Goal: Task Accomplishment & Management: Manage account settings

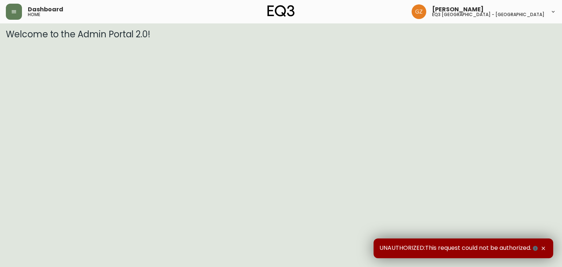
click at [544, 245] on button "button" at bounding box center [544, 249] width 8 height 8
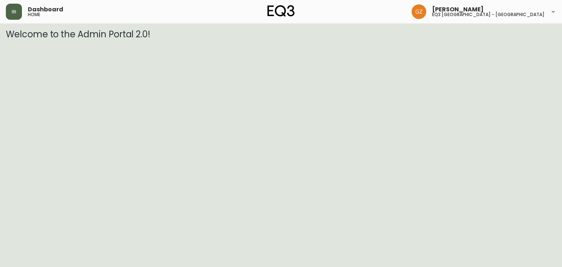
click at [14, 11] on icon "button" at bounding box center [14, 12] width 6 height 6
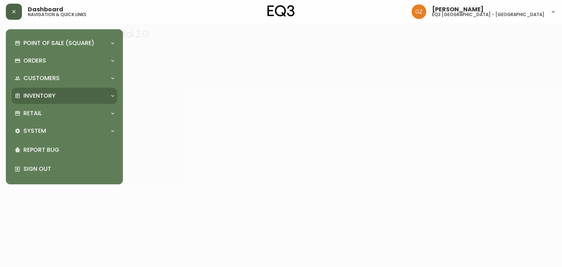
click at [46, 96] on p "Inventory" at bounding box center [39, 96] width 32 height 8
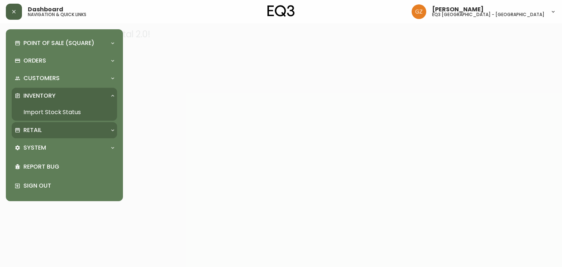
click at [49, 132] on div "Retail" at bounding box center [61, 130] width 92 height 8
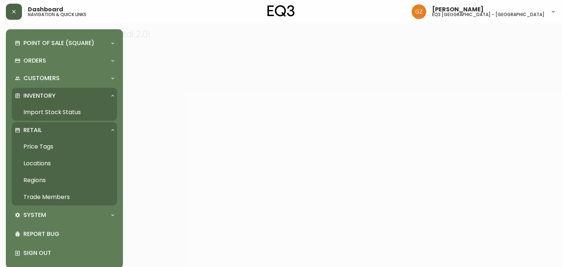
click at [49, 201] on link "Trade Members" at bounding box center [64, 197] width 105 height 17
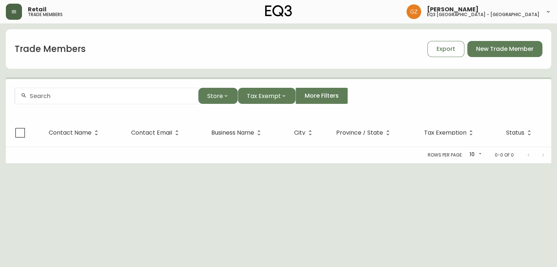
click at [69, 99] on input "text" at bounding box center [111, 96] width 163 height 7
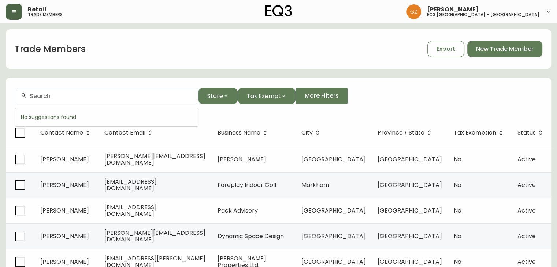
paste input "Archvyz"
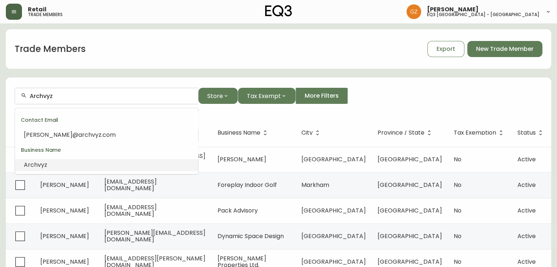
click at [35, 162] on span "Archvyz" at bounding box center [35, 165] width 23 height 8
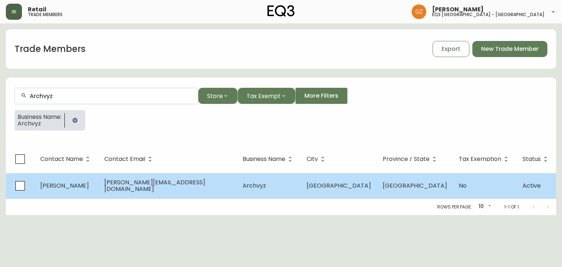
type input "Archvyz"
click at [57, 187] on span "[PERSON_NAME]" at bounding box center [64, 186] width 49 height 8
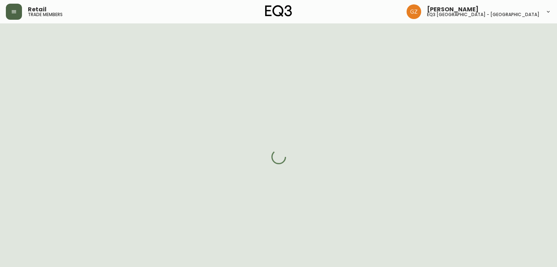
select select "QC"
select select "CA"
select select "CA_FR"
select select "Outreach from a Trade Rep"
select select "Other"
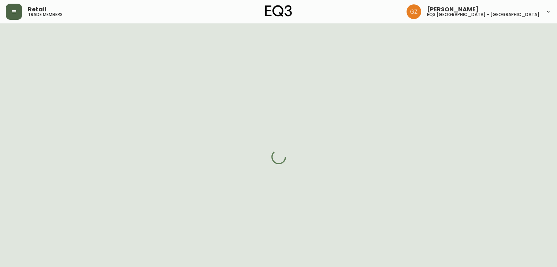
select select "cjw10z96t00cw6gs04aeyfqxf"
select select "false"
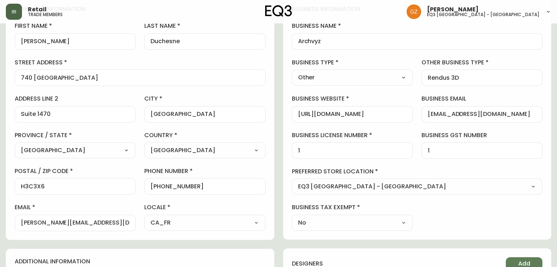
scroll to position [73, 0]
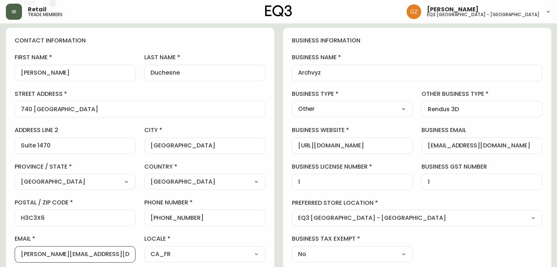
drag, startPoint x: 90, startPoint y: 250, endPoint x: 0, endPoint y: 246, distance: 90.5
click at [0, 246] on main "[PERSON_NAME] Added: [DATE] 10:45 am Delete Save active contact information fir…" at bounding box center [278, 228] width 557 height 556
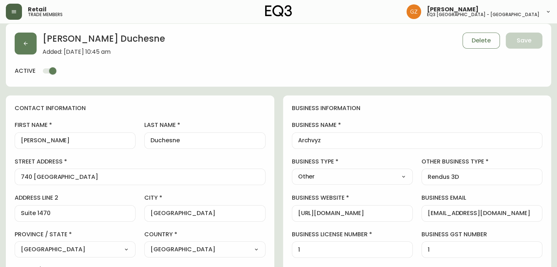
scroll to position [110, 0]
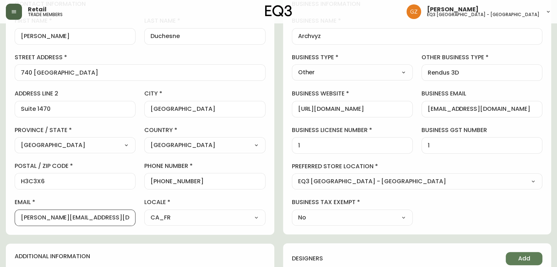
click at [486, 109] on input "[EMAIL_ADDRESS][DOMAIN_NAME]" at bounding box center [482, 109] width 108 height 7
drag, startPoint x: 104, startPoint y: 217, endPoint x: 0, endPoint y: 217, distance: 104.0
click at [0, 217] on main "[PERSON_NAME] Added: [DATE] 10:45 am Delete Save active contact information fir…" at bounding box center [278, 192] width 557 height 556
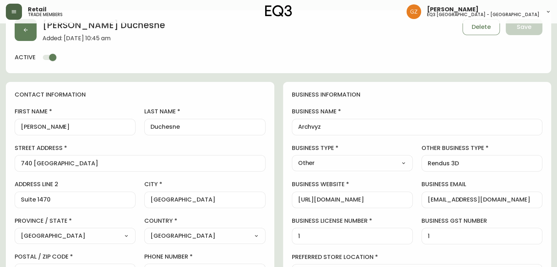
scroll to position [0, 0]
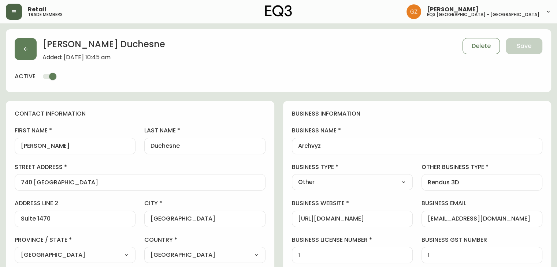
click at [17, 12] on button "button" at bounding box center [14, 12] width 16 height 16
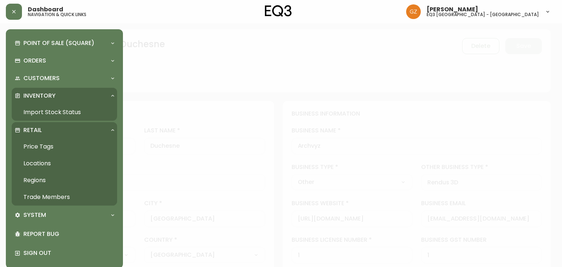
click at [39, 194] on link "Trade Members" at bounding box center [64, 197] width 105 height 17
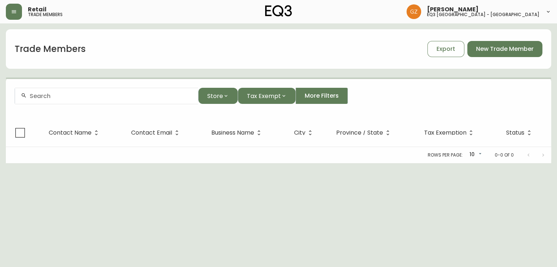
click at [78, 84] on form "Store Tax Exempt More Filters" at bounding box center [278, 99] width 545 height 40
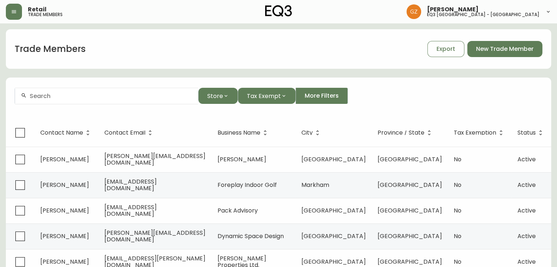
click at [75, 92] on div at bounding box center [106, 96] width 183 height 16
paste input "[PERSON_NAME] INTERIORS"
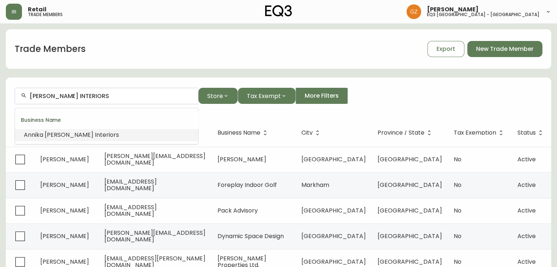
click at [113, 131] on li "[PERSON_NAME] Interiors" at bounding box center [106, 135] width 183 height 12
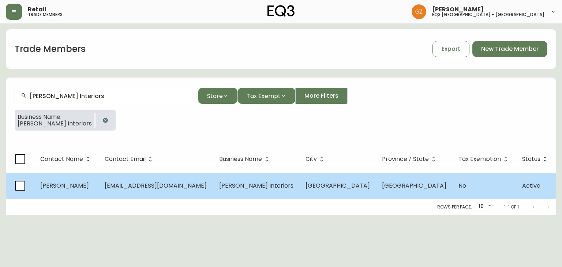
type input "[PERSON_NAME] Interiors"
click at [51, 186] on span "[PERSON_NAME]" at bounding box center [64, 186] width 49 height 8
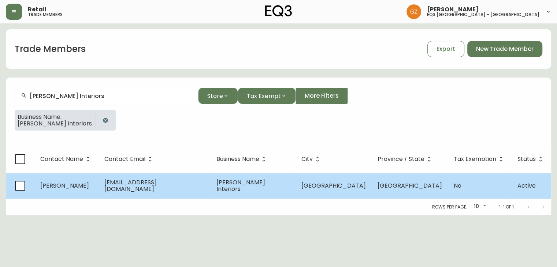
select select "QC"
select select "CA"
select select "CA_EN"
select select "Outreach from a Trade Rep"
select select "Interior Designer"
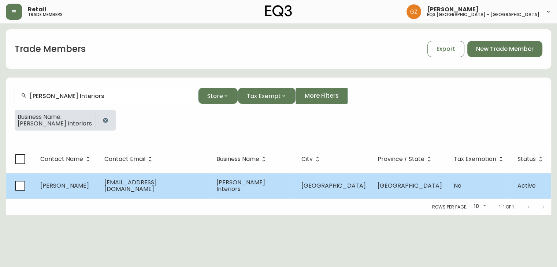
select select "false"
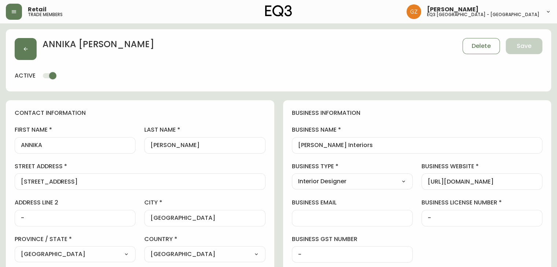
type input "EQ3 [GEOGRAPHIC_DATA] - [GEOGRAPHIC_DATA]"
select select "cjw10z96t00cw6gs04aeyfqxf"
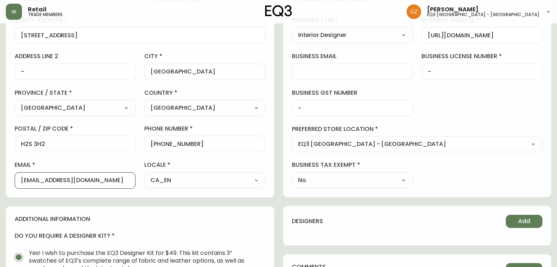
drag, startPoint x: 100, startPoint y: 182, endPoint x: 0, endPoint y: 180, distance: 100.0
click at [0, 180] on main "[PERSON_NAME] Delete Save active contact information first name [PERSON_NAME] l…" at bounding box center [278, 155] width 557 height 556
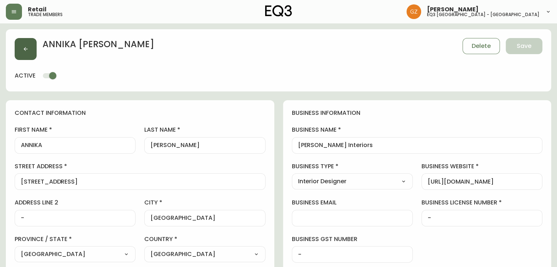
click at [31, 52] on button "button" at bounding box center [26, 49] width 22 height 22
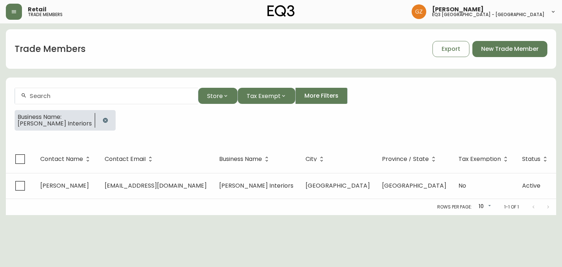
click at [71, 93] on input "text" at bounding box center [111, 96] width 163 height 7
paste input "Atelier Archi"
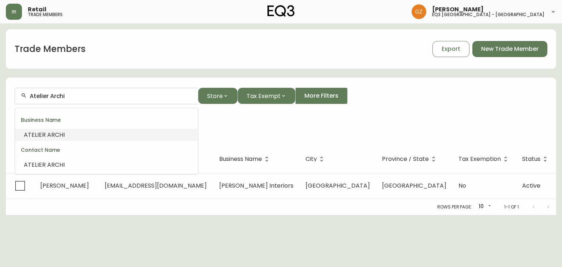
click at [47, 134] on span "ARCHI" at bounding box center [56, 135] width 18 height 8
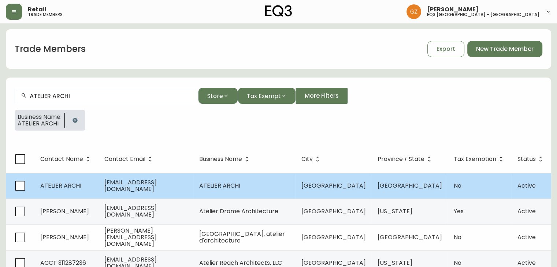
type input "ATELIER ARCHI"
click at [66, 189] on span "ATELIER ARCHI" at bounding box center [60, 186] width 41 height 8
select select "QC"
select select "CA"
select select "CA_FR"
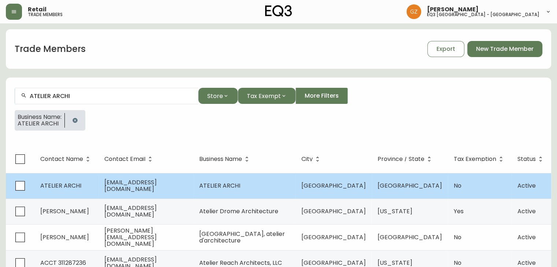
select select "Social Media"
select select "Architect"
select select "false"
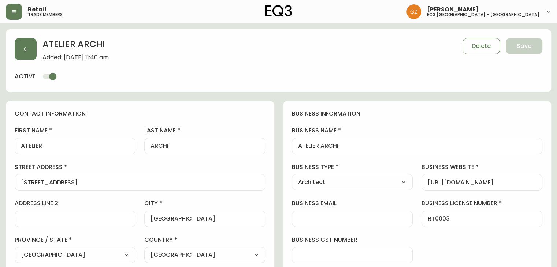
type input "EQ3 [GEOGRAPHIC_DATA] - [GEOGRAPHIC_DATA]"
select select "cjw10z96t00cw6gs04aeyfqxf"
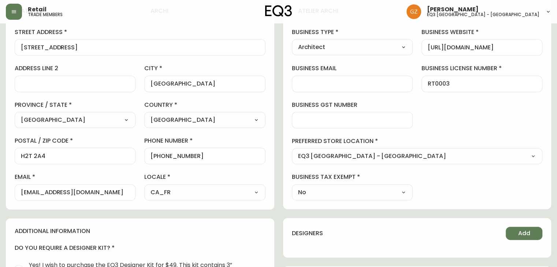
scroll to position [183, 0]
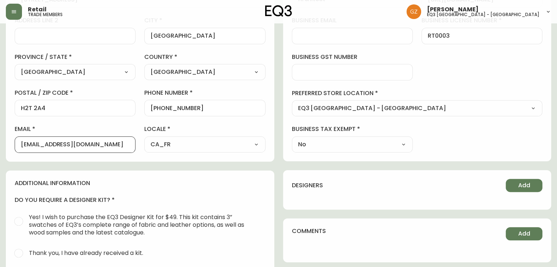
drag, startPoint x: 86, startPoint y: 144, endPoint x: 0, endPoint y: 138, distance: 86.6
click at [0, 138] on main "ATELIER ARCHI Added: [DATE] 11:40 am Delete Save active contact information fir…" at bounding box center [278, 118] width 557 height 556
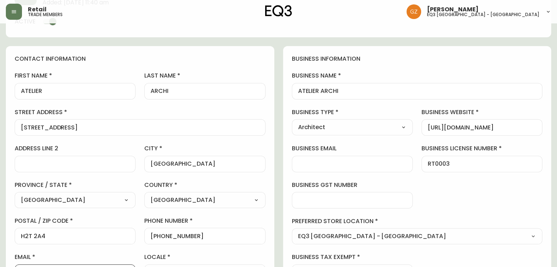
scroll to position [0, 0]
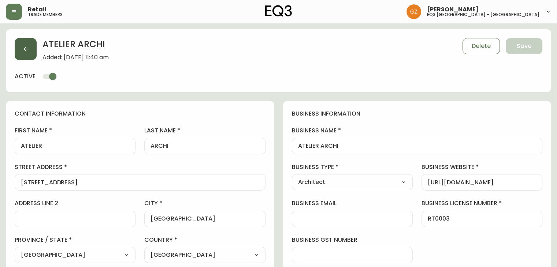
click at [29, 47] on button "button" at bounding box center [26, 49] width 22 height 22
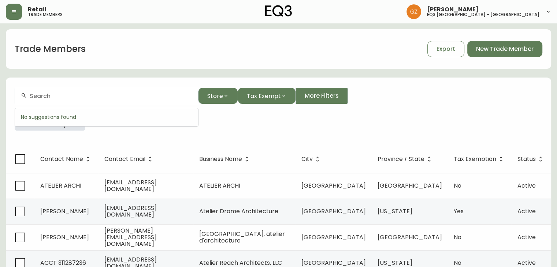
click at [53, 95] on input "text" at bounding box center [111, 96] width 163 height 7
click at [75, 119] on icon "button" at bounding box center [75, 121] width 6 height 6
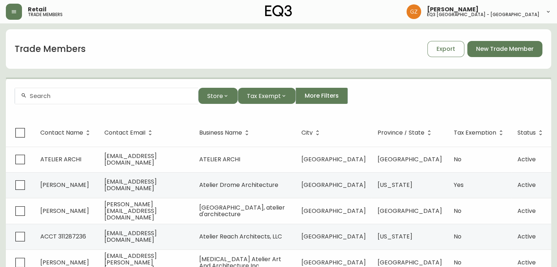
click at [64, 91] on div at bounding box center [106, 96] width 183 height 16
paste input "ATELIER ECHELLE"
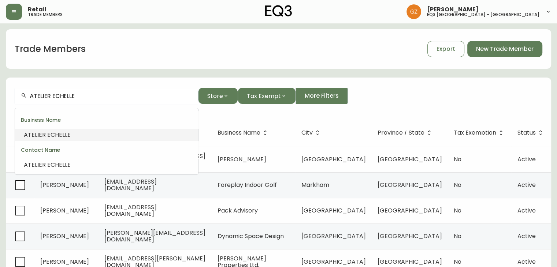
click at [51, 135] on span "ECHELLE" at bounding box center [58, 135] width 23 height 8
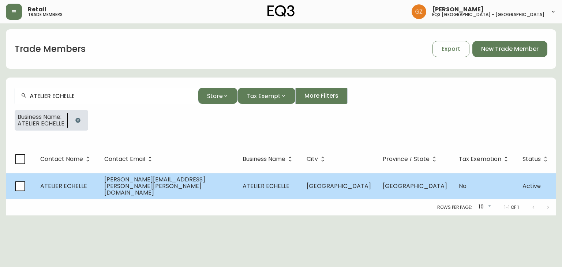
type input "ATELIER ECHELLE"
click at [67, 192] on td "ATELIER ECHELLE" at bounding box center [66, 186] width 64 height 26
select select "QC"
select select "CA"
select select "CA_EN"
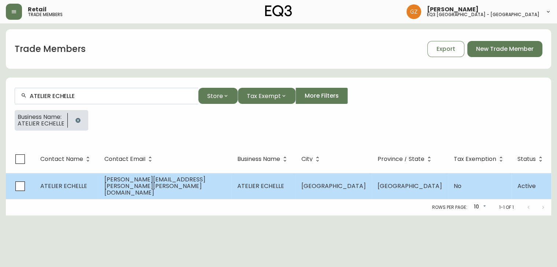
select select "Advertisement"
select select "Architect"
select select "false"
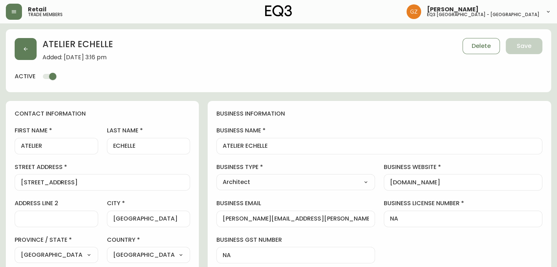
type input "EQ3 [GEOGRAPHIC_DATA] - [GEOGRAPHIC_DATA]"
select select "cjw10z96t00cw6gs04aeyfqxf"
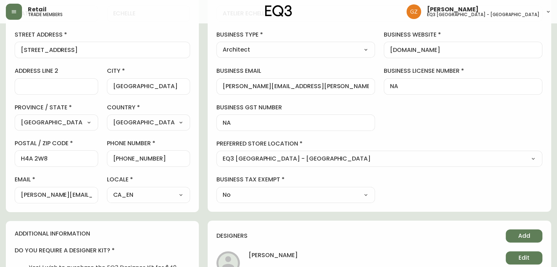
scroll to position [73, 0]
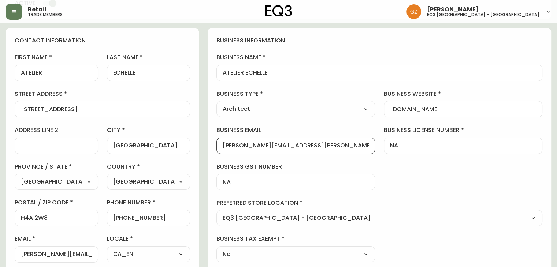
drag, startPoint x: 406, startPoint y: 145, endPoint x: 232, endPoint y: 148, distance: 173.2
click at [240, 148] on div "contact information first name ATELIER last name [GEOGRAPHIC_DATA] address [STR…" at bounding box center [278, 271] width 545 height 487
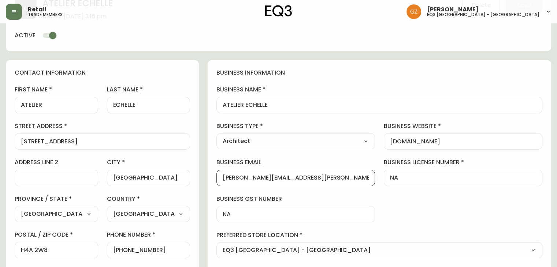
scroll to position [0, 0]
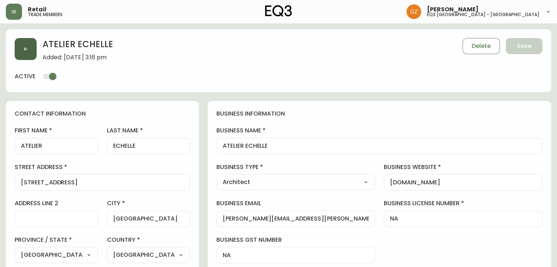
click at [27, 59] on button "button" at bounding box center [26, 49] width 22 height 22
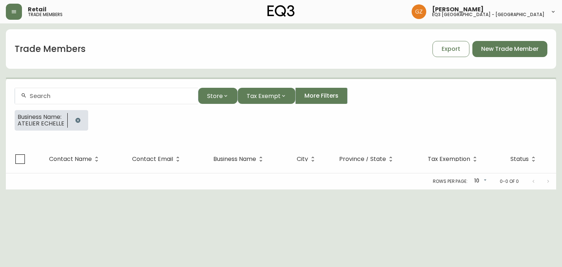
click at [27, 54] on h1 "Trade Members" at bounding box center [50, 49] width 71 height 12
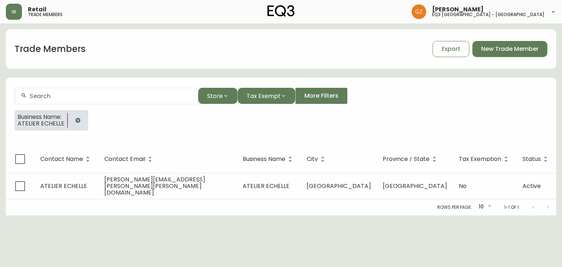
click at [54, 100] on div at bounding box center [106, 96] width 183 height 16
click at [75, 125] on button "button" at bounding box center [78, 120] width 15 height 15
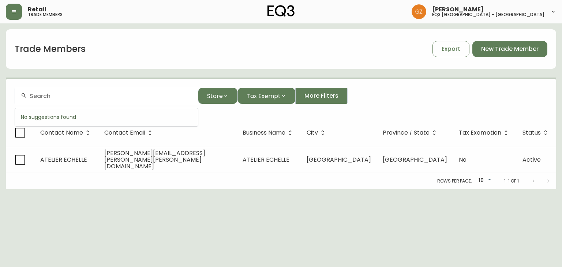
click at [65, 97] on input "text" at bounding box center [111, 96] width 163 height 7
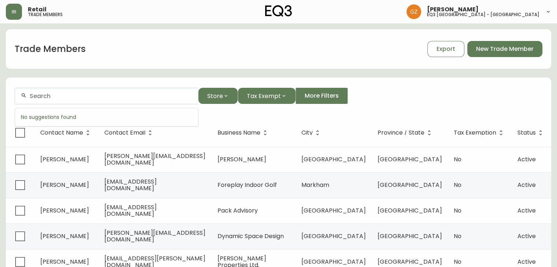
paste input "[PERSON_NAME] ARCHITECTE"
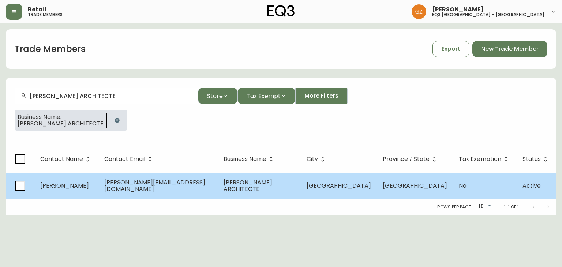
type input "[PERSON_NAME] ARCHITECTE"
click at [79, 184] on span "[PERSON_NAME]" at bounding box center [64, 186] width 49 height 8
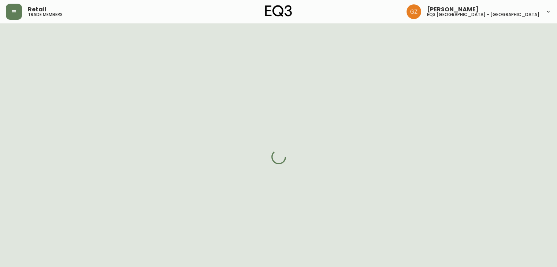
select select "QC"
select select "CA"
select select "CA_FR"
select select "Outreach from a Trade Rep"
select select "Architect"
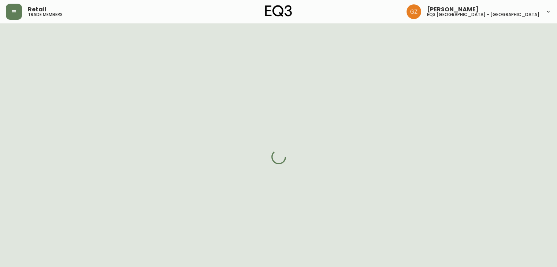
select select "cjw10z96t00cw6gs04aeyfqxf"
select select "false"
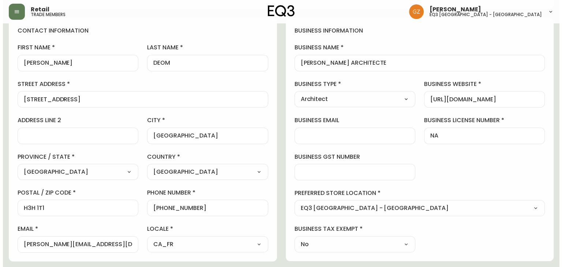
scroll to position [110, 0]
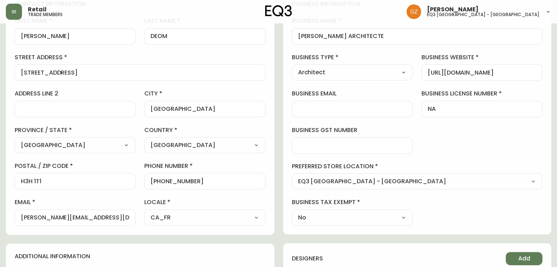
drag, startPoint x: 99, startPoint y: 221, endPoint x: 0, endPoint y: 211, distance: 99.3
click at [0, 211] on main "[PERSON_NAME] Added: [DATE] 2:45 pm Delete Save active contact information firs…" at bounding box center [278, 192] width 557 height 556
drag, startPoint x: 9, startPoint y: 12, endPoint x: 53, endPoint y: 12, distance: 44.7
click at [9, 11] on button "button" at bounding box center [14, 12] width 16 height 16
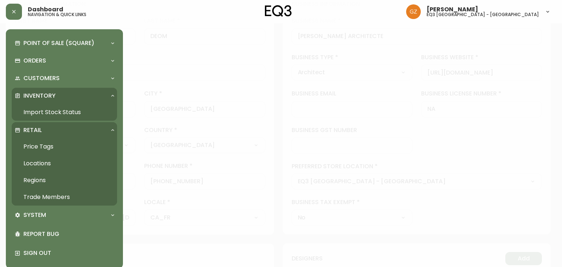
click at [182, 53] on div at bounding box center [281, 133] width 562 height 267
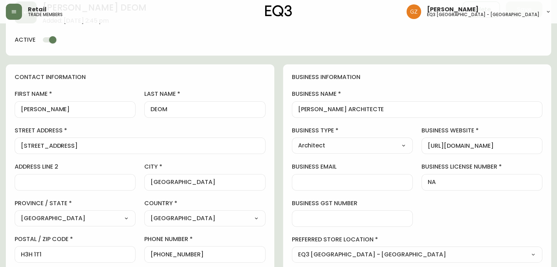
scroll to position [0, 0]
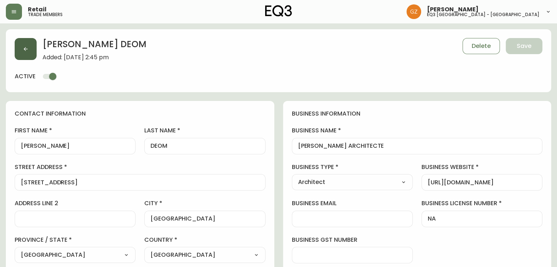
click at [30, 53] on button "button" at bounding box center [26, 49] width 22 height 22
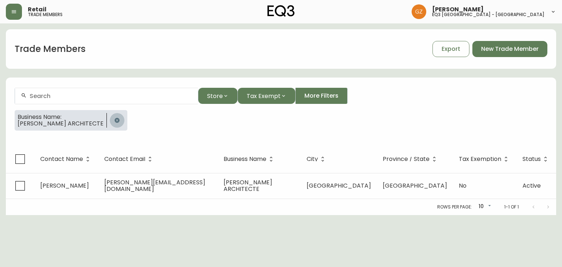
click at [114, 121] on icon "button" at bounding box center [117, 121] width 6 height 6
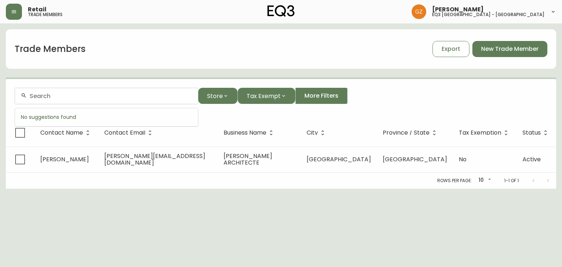
click at [72, 94] on input "text" at bounding box center [111, 96] width 163 height 7
paste input "[PERSON_NAME] [PERSON_NAME]"
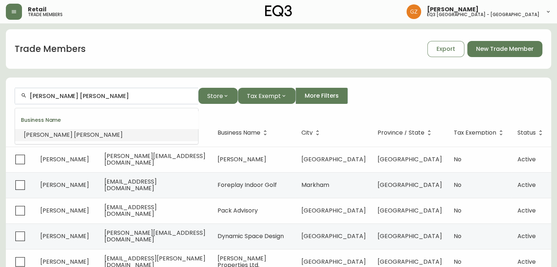
click at [45, 135] on span "[PERSON_NAME]" at bounding box center [48, 135] width 49 height 8
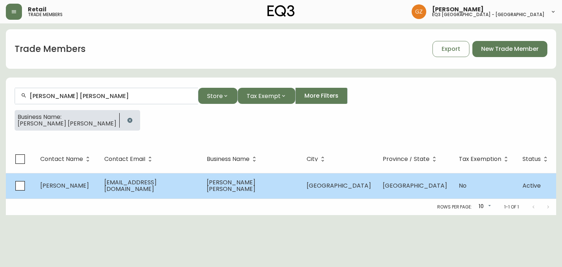
type input "[PERSON_NAME] [PERSON_NAME]"
click at [89, 184] on span "[PERSON_NAME]" at bounding box center [64, 186] width 49 height 8
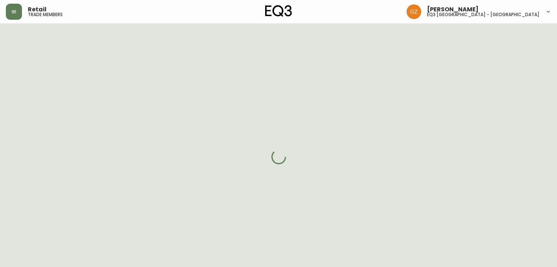
select select "QC"
select select "CA"
select select "CA_FR"
select select "Other"
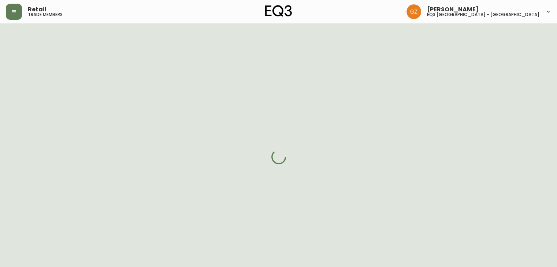
select select "cjw10z96u00fa6gs0941re9ze"
select select "false"
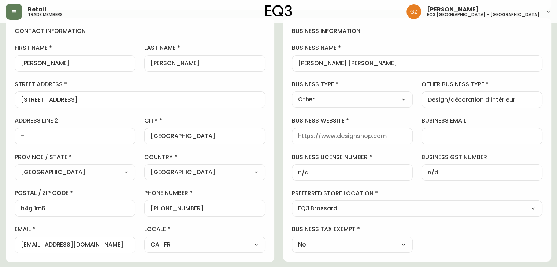
scroll to position [110, 0]
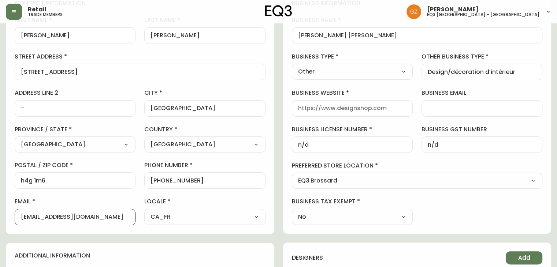
drag, startPoint x: 118, startPoint y: 217, endPoint x: 0, endPoint y: 196, distance: 119.7
click at [0, 200] on main "[PERSON_NAME] Delete Save active contact information first name [PERSON_NAME] l…" at bounding box center [278, 210] width 557 height 592
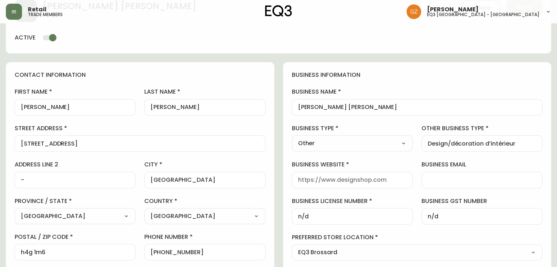
scroll to position [0, 0]
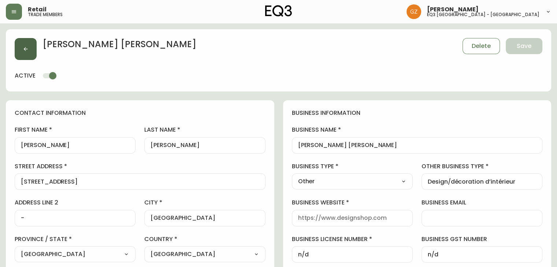
click at [23, 51] on icon "button" at bounding box center [26, 49] width 6 height 6
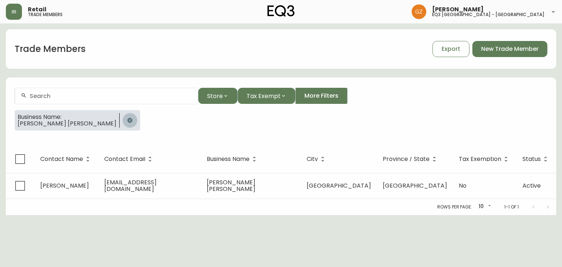
click at [123, 125] on button "button" at bounding box center [130, 120] width 15 height 15
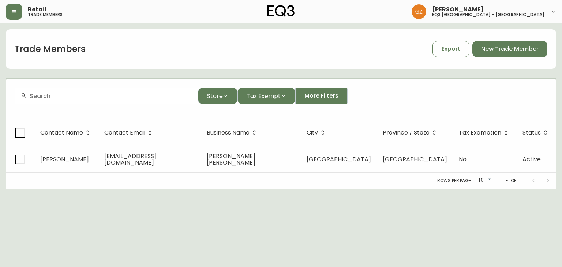
click at [85, 96] on input "text" at bounding box center [111, 96] width 163 height 7
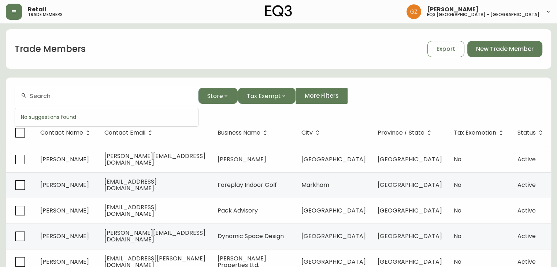
paste input "[PERSON_NAME] DESIGN"
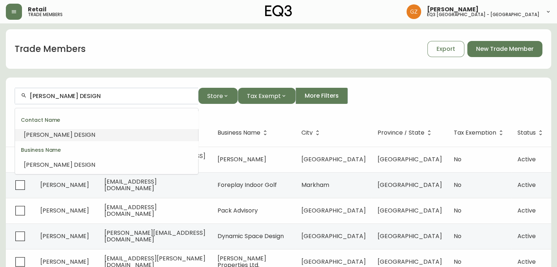
type input "[PERSON_NAME] DESIGN"
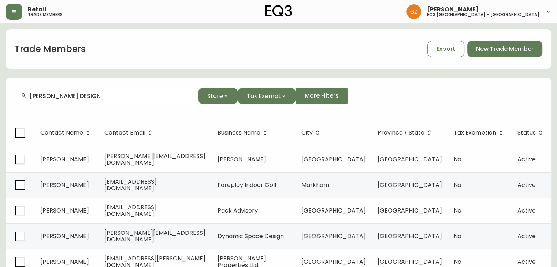
click at [107, 91] on div "[PERSON_NAME] DESIGN" at bounding box center [106, 96] width 183 height 16
click at [233, 97] on button "Store" at bounding box center [218, 96] width 40 height 16
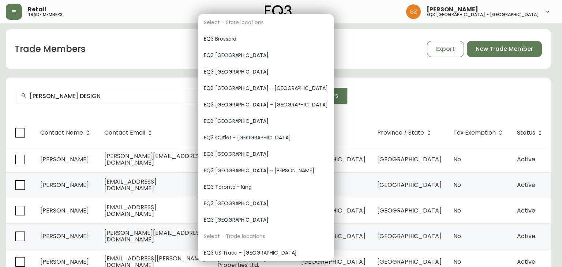
drag, startPoint x: 96, startPoint y: 90, endPoint x: 101, endPoint y: 98, distance: 9.5
click at [95, 90] on div at bounding box center [281, 133] width 562 height 267
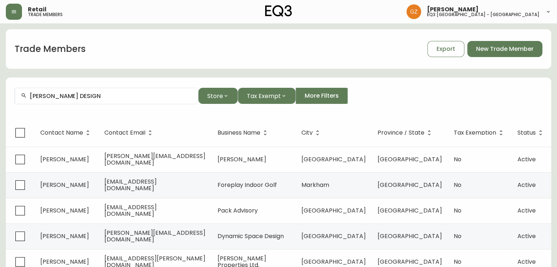
click at [108, 98] on input "[PERSON_NAME] DESIGN" at bounding box center [111, 96] width 163 height 7
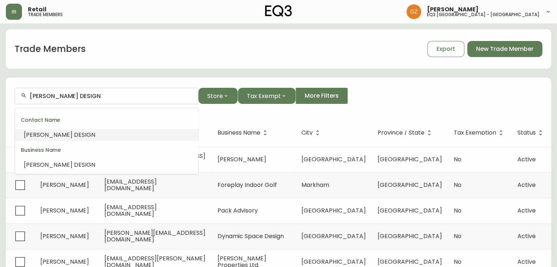
click at [108, 98] on input "[PERSON_NAME] DESIGN" at bounding box center [111, 96] width 163 height 7
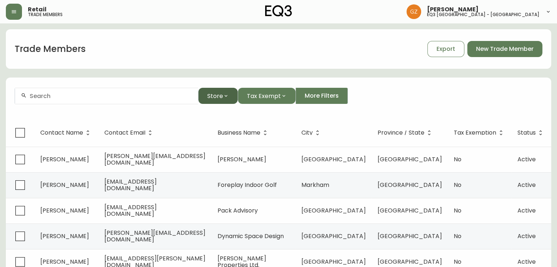
click at [224, 98] on icon "button" at bounding box center [226, 96] width 6 height 6
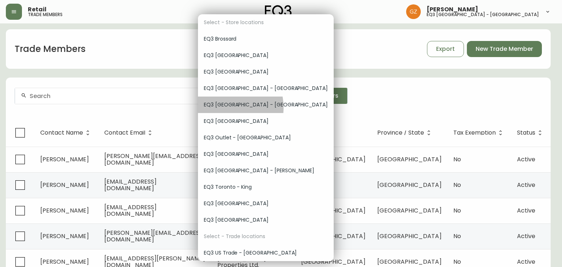
click at [221, 108] on span "EQ3 [GEOGRAPHIC_DATA] - [GEOGRAPHIC_DATA]" at bounding box center [266, 105] width 124 height 8
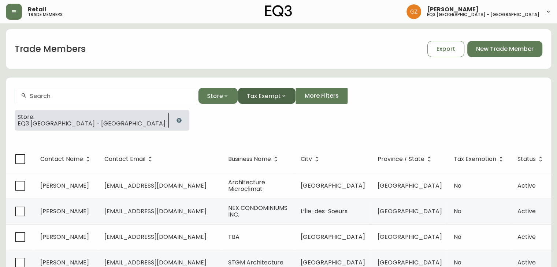
click at [293, 98] on button "Tax Exempt" at bounding box center [267, 96] width 58 height 16
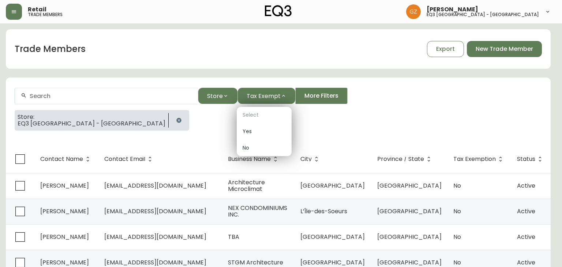
click at [316, 101] on div at bounding box center [281, 133] width 562 height 267
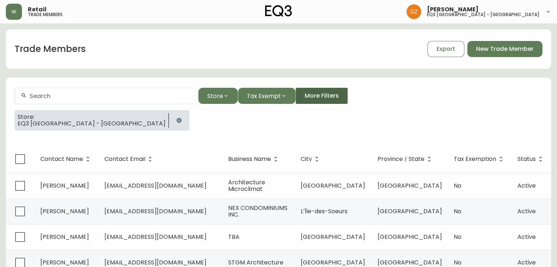
click at [319, 94] on span "More Filters" at bounding box center [322, 96] width 34 height 8
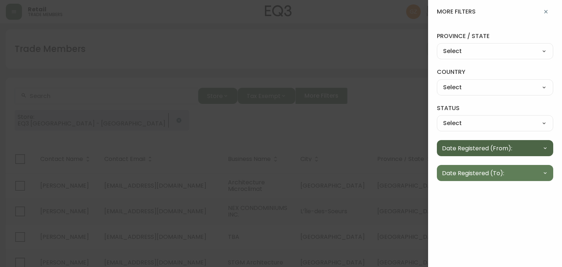
click at [545, 145] on icon "button" at bounding box center [546, 148] width 6 height 6
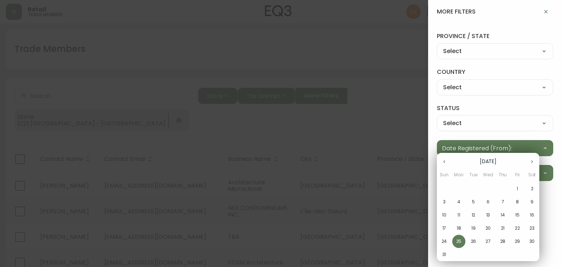
click at [446, 163] on icon "button" at bounding box center [445, 162] width 6 height 6
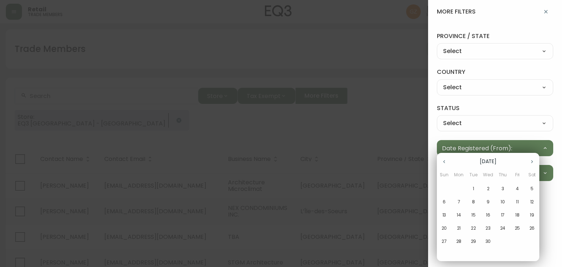
click at [446, 163] on icon "button" at bounding box center [445, 162] width 6 height 6
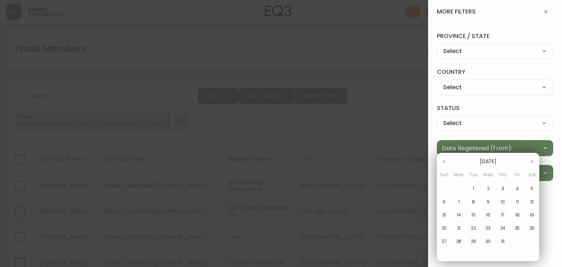
click at [446, 163] on icon "button" at bounding box center [445, 162] width 6 height 6
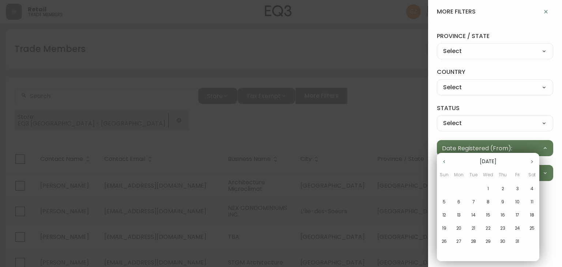
click at [446, 163] on icon "button" at bounding box center [445, 162] width 6 height 6
click at [448, 163] on button "button" at bounding box center [444, 162] width 15 height 15
click at [458, 186] on p "1" at bounding box center [458, 189] width 1 height 7
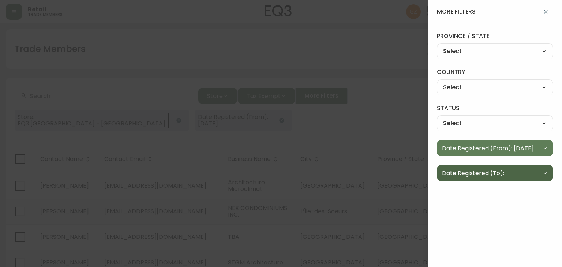
click at [536, 175] on button "Date Registered (To):" at bounding box center [495, 173] width 116 height 16
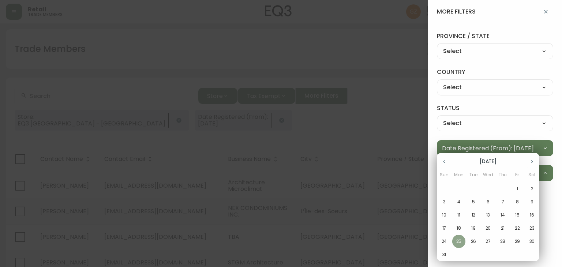
click at [458, 241] on p "25" at bounding box center [459, 241] width 5 height 7
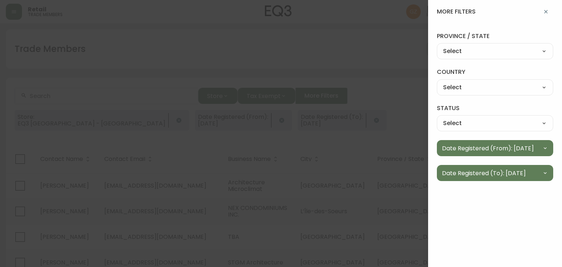
click at [543, 90] on select "Select [GEOGRAPHIC_DATA] [GEOGRAPHIC_DATA]" at bounding box center [495, 87] width 116 height 11
select select "CA"
click at [437, 82] on select "Select [GEOGRAPHIC_DATA] [GEOGRAPHIC_DATA]" at bounding box center [495, 87] width 116 height 11
type input "[GEOGRAPHIC_DATA]"
click at [548, 11] on icon "button" at bounding box center [546, 12] width 6 height 6
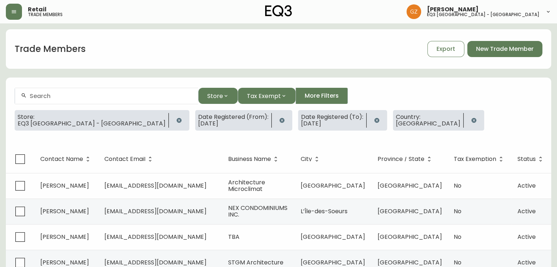
drag, startPoint x: 394, startPoint y: 142, endPoint x: 381, endPoint y: 143, distance: 12.5
click at [381, 143] on form "Store Tax Exempt More Filters Store: EQ3 [GEOGRAPHIC_DATA] - [GEOGRAPHIC_DATA] …" at bounding box center [278, 112] width 545 height 66
click at [449, 51] on span "Export" at bounding box center [445, 49] width 19 height 8
click at [279, 120] on icon "button" at bounding box center [281, 120] width 5 height 5
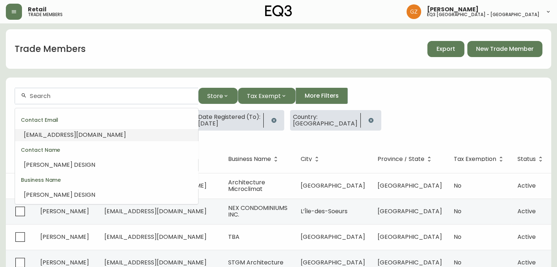
click at [83, 94] on input "text" at bounding box center [111, 96] width 163 height 7
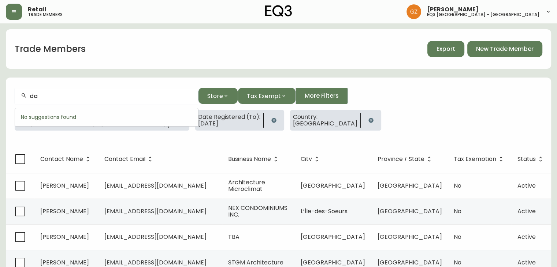
type input "d"
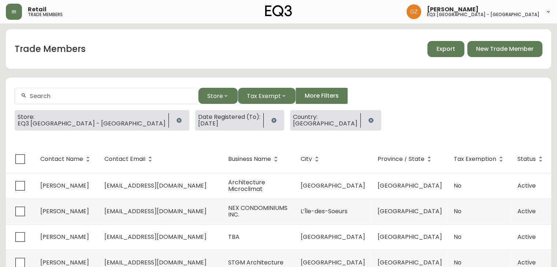
click at [313, 129] on div "Store: EQ3 [GEOGRAPHIC_DATA] - [GEOGRAPHIC_DATA] Date Registered (To): [DATE] C…" at bounding box center [279, 123] width 528 height 26
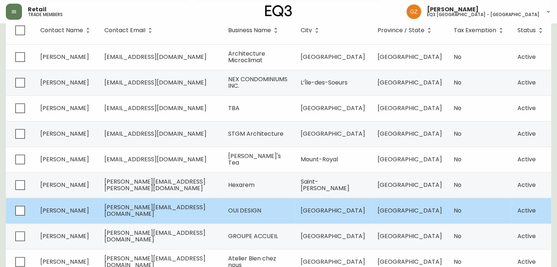
scroll to position [178, 0]
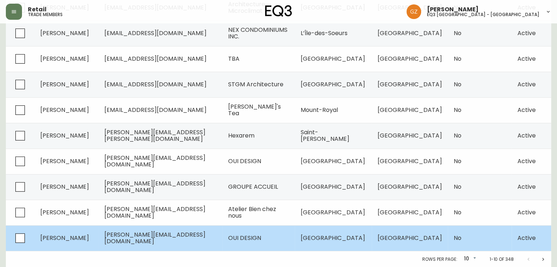
click at [83, 233] on td "[PERSON_NAME]" at bounding box center [66, 239] width 64 height 26
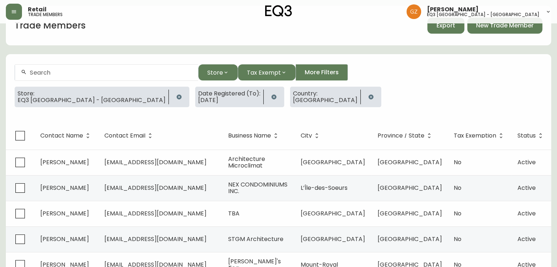
select select "QC"
select select "CA"
select select "CA_EN"
select select "Other"
select select "Interior Designer"
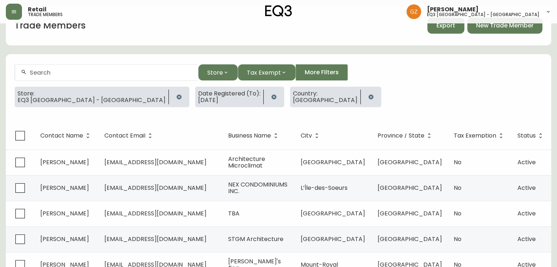
select select "false"
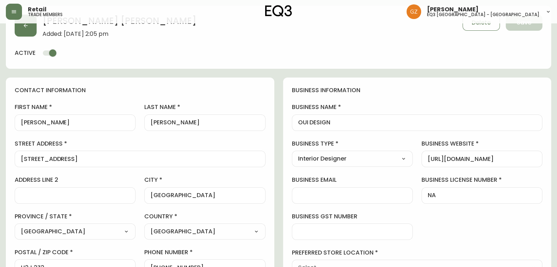
scroll to position [178, 0]
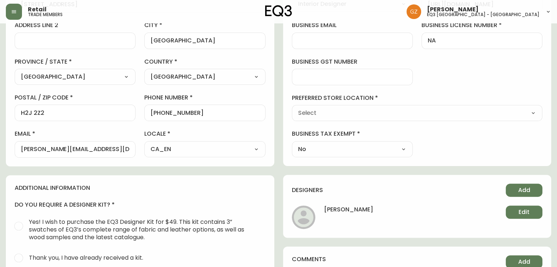
type input "EQ3 [GEOGRAPHIC_DATA] - [GEOGRAPHIC_DATA]"
select select "cjw10z96t00cw6gs04aeyfqxf"
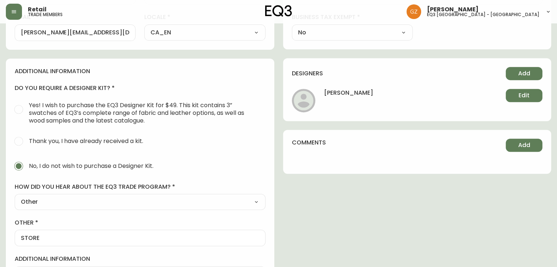
scroll to position [325, 0]
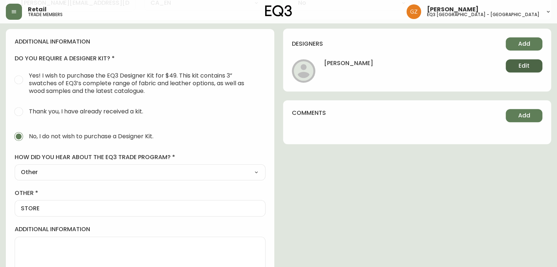
click at [524, 63] on span "Edit" at bounding box center [523, 66] width 11 height 8
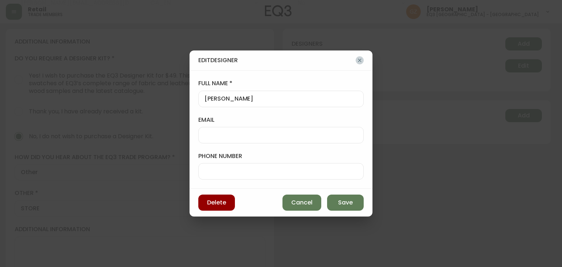
click at [361, 60] on icon "button" at bounding box center [360, 60] width 6 height 6
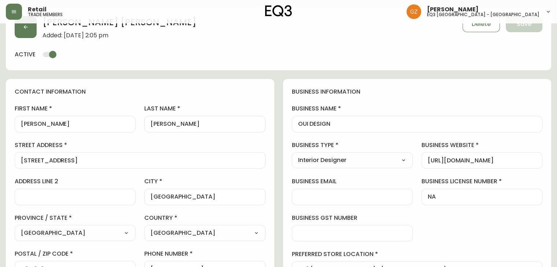
scroll to position [0, 0]
